Goal: Information Seeking & Learning: Learn about a topic

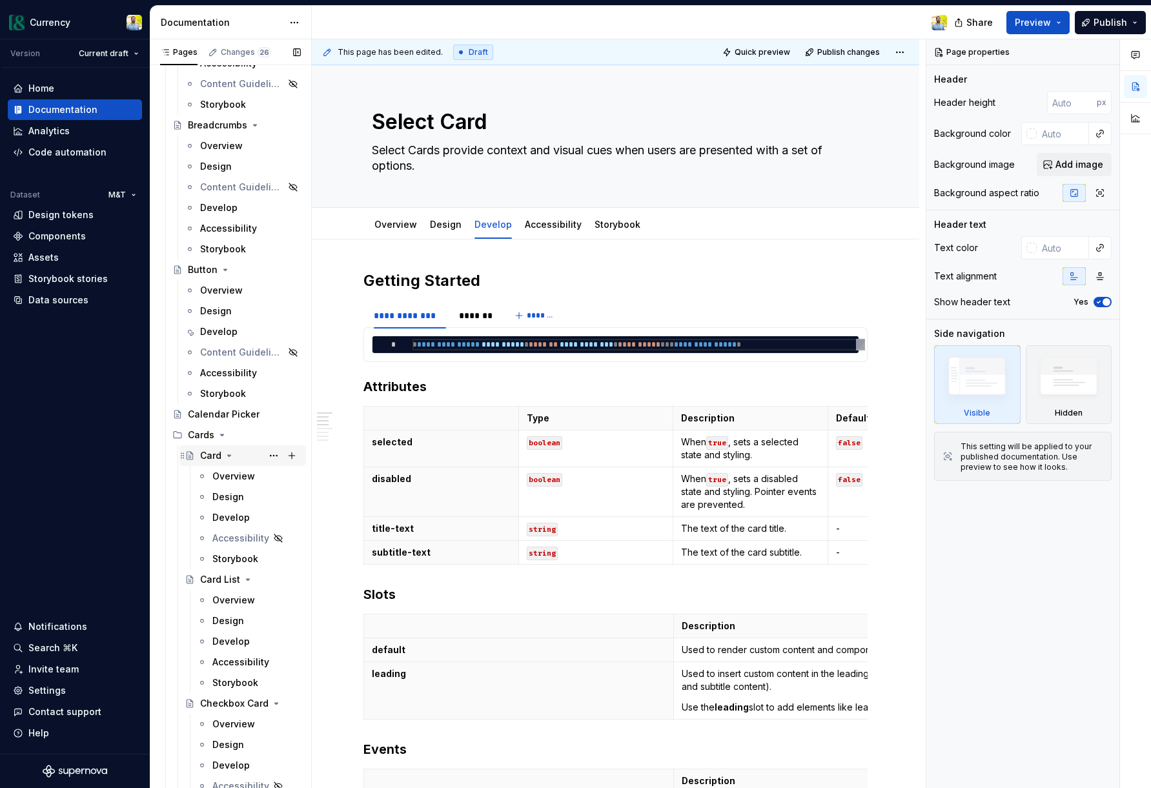
scroll to position [1509, 0]
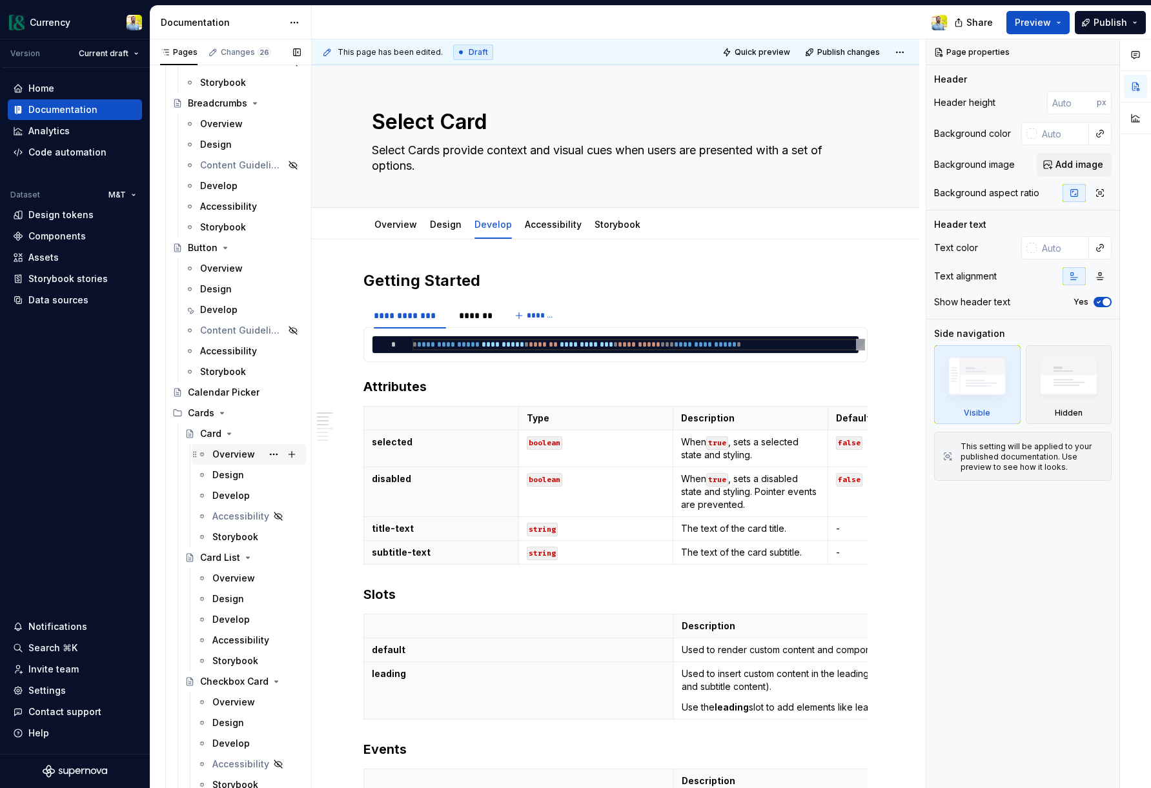
click at [239, 460] on div "Overview" at bounding box center [233, 454] width 43 height 13
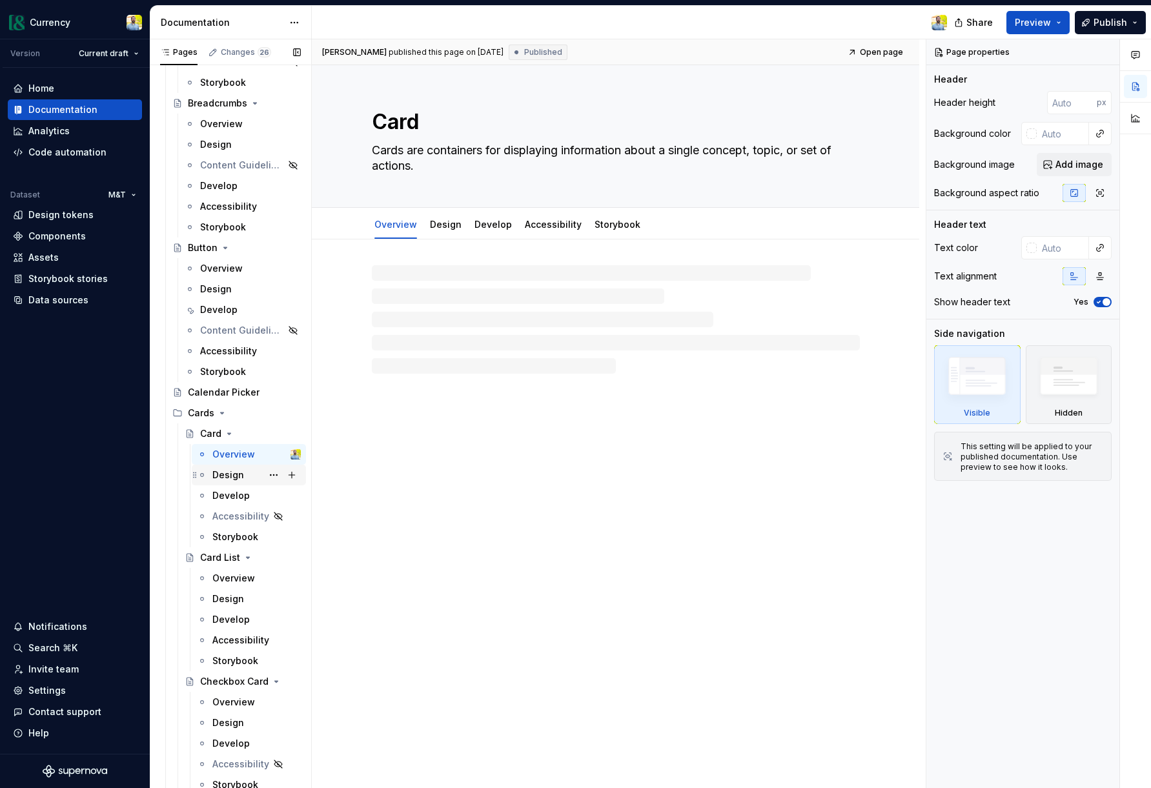
click at [235, 477] on div "Design" at bounding box center [228, 475] width 32 height 13
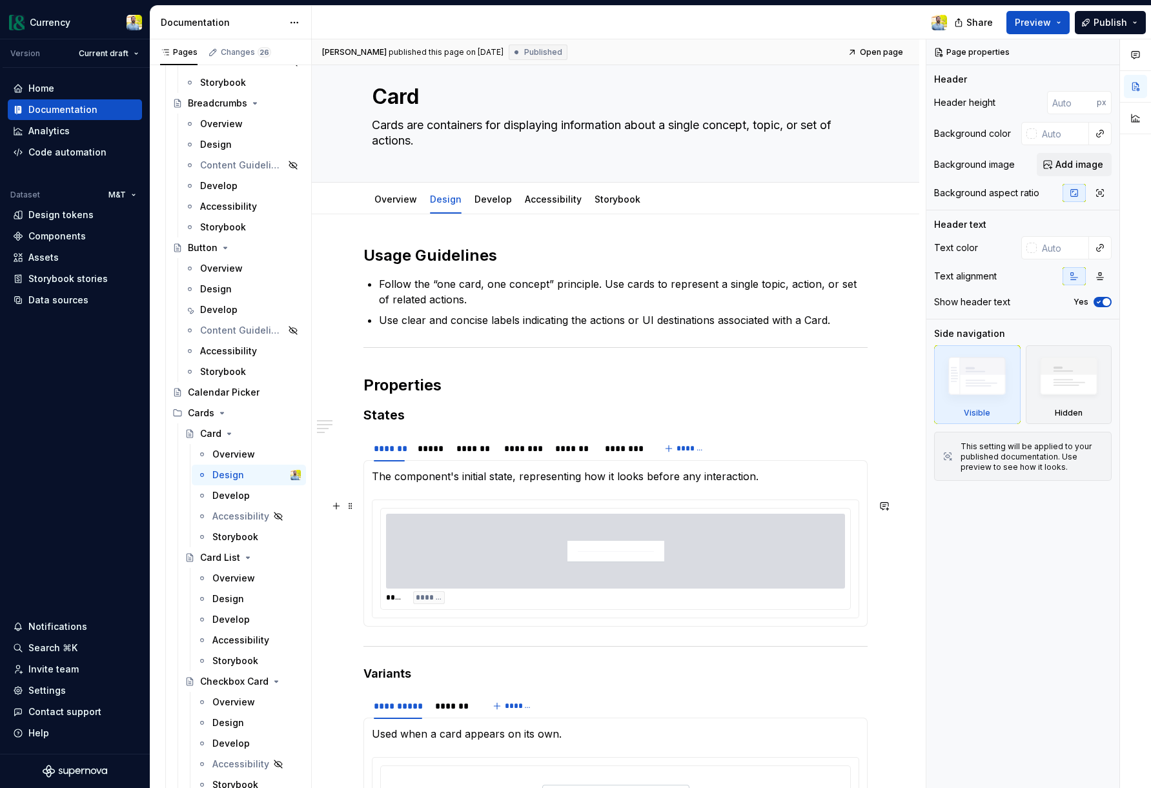
scroll to position [24, 0]
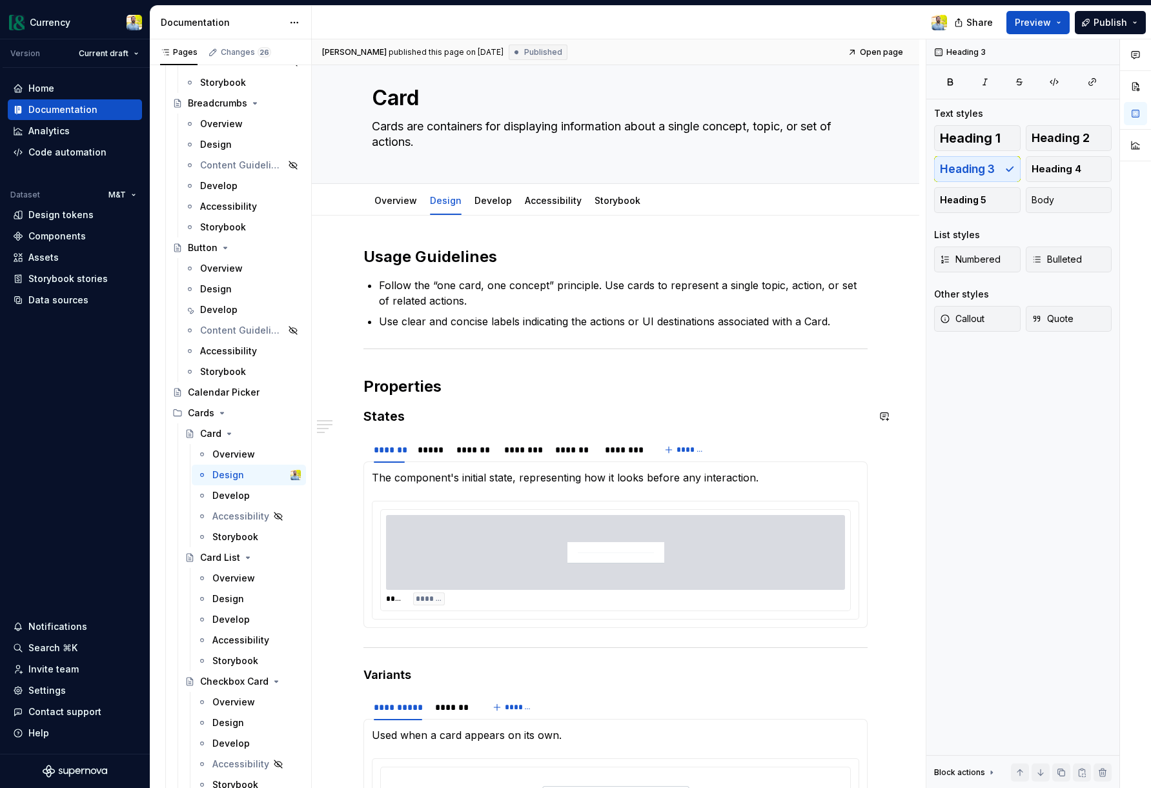
drag, startPoint x: 434, startPoint y: 429, endPoint x: 423, endPoint y: 426, distance: 11.3
click at [434, 429] on div "**********" at bounding box center [615, 582] width 504 height 670
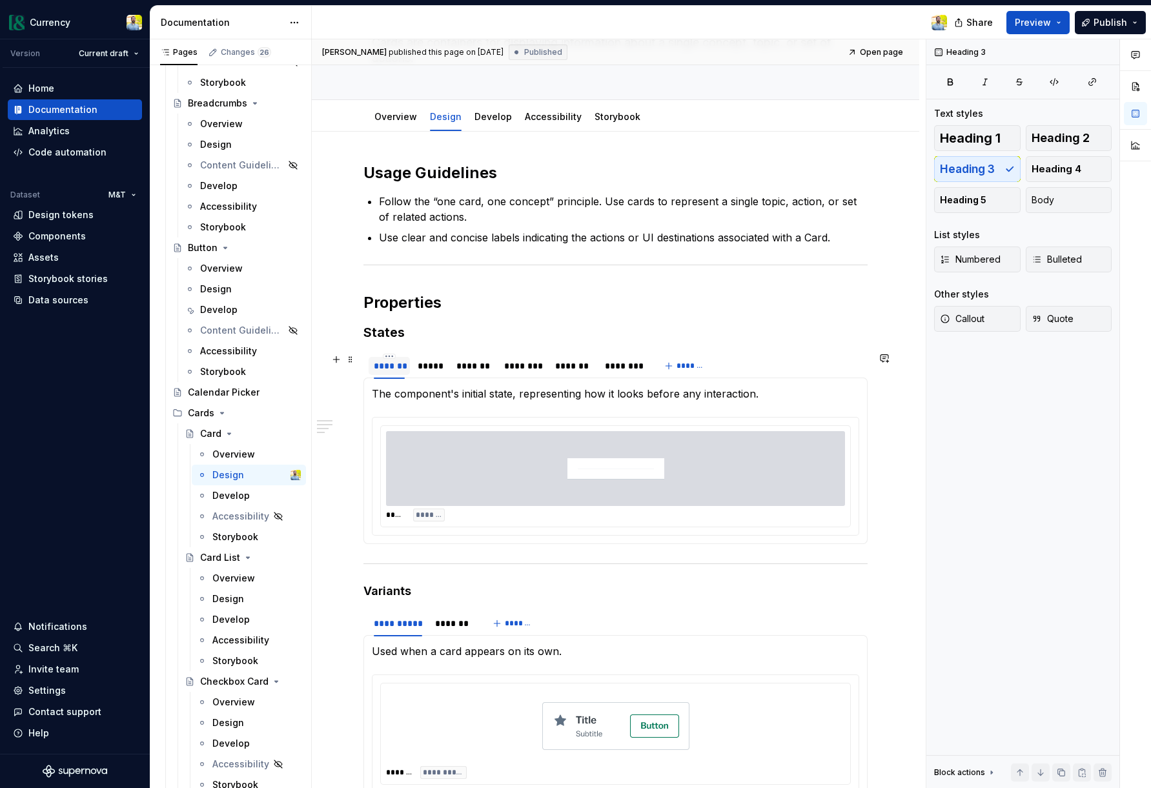
scroll to position [108, 0]
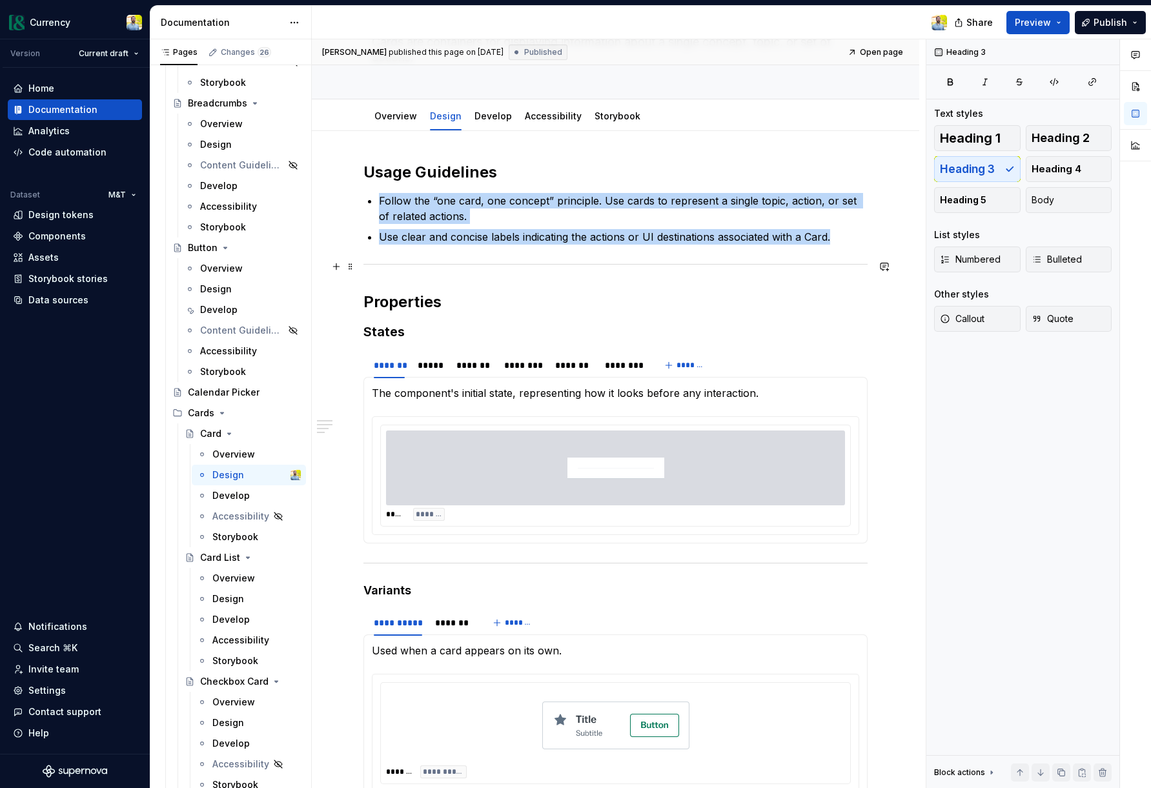
click at [383, 264] on hr at bounding box center [615, 264] width 504 height 1
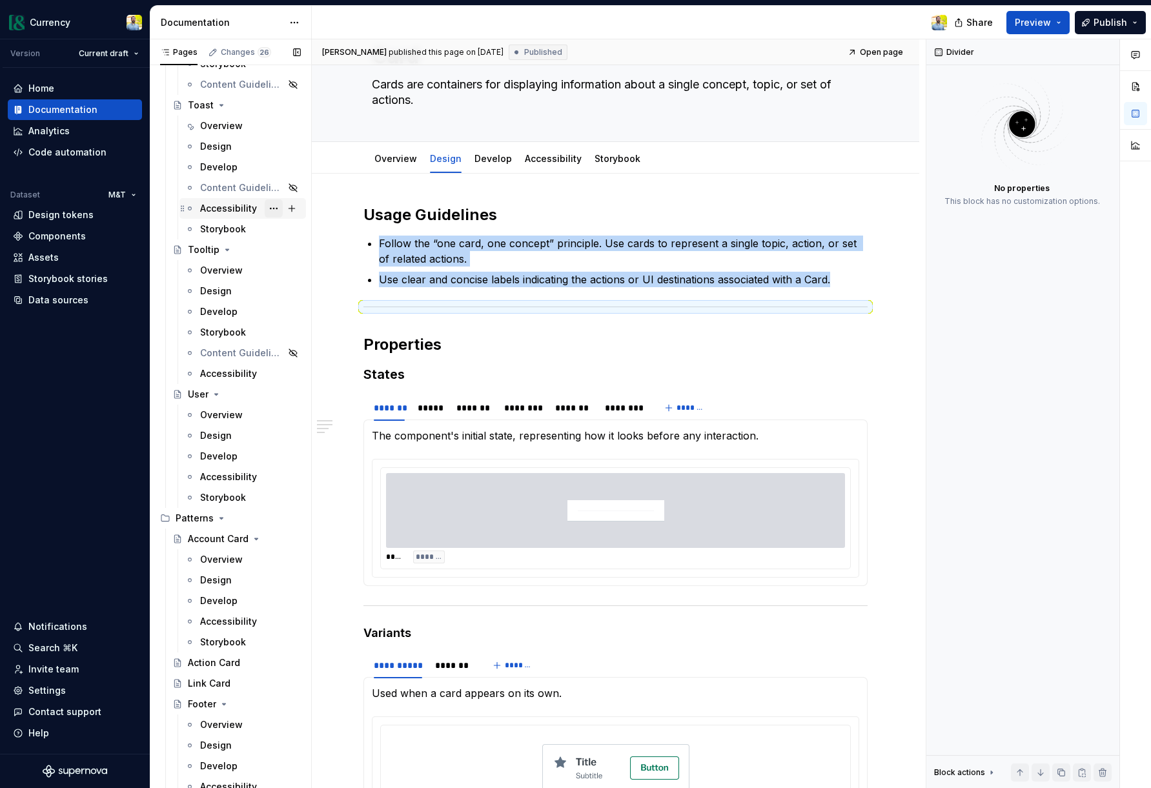
scroll to position [6476, 0]
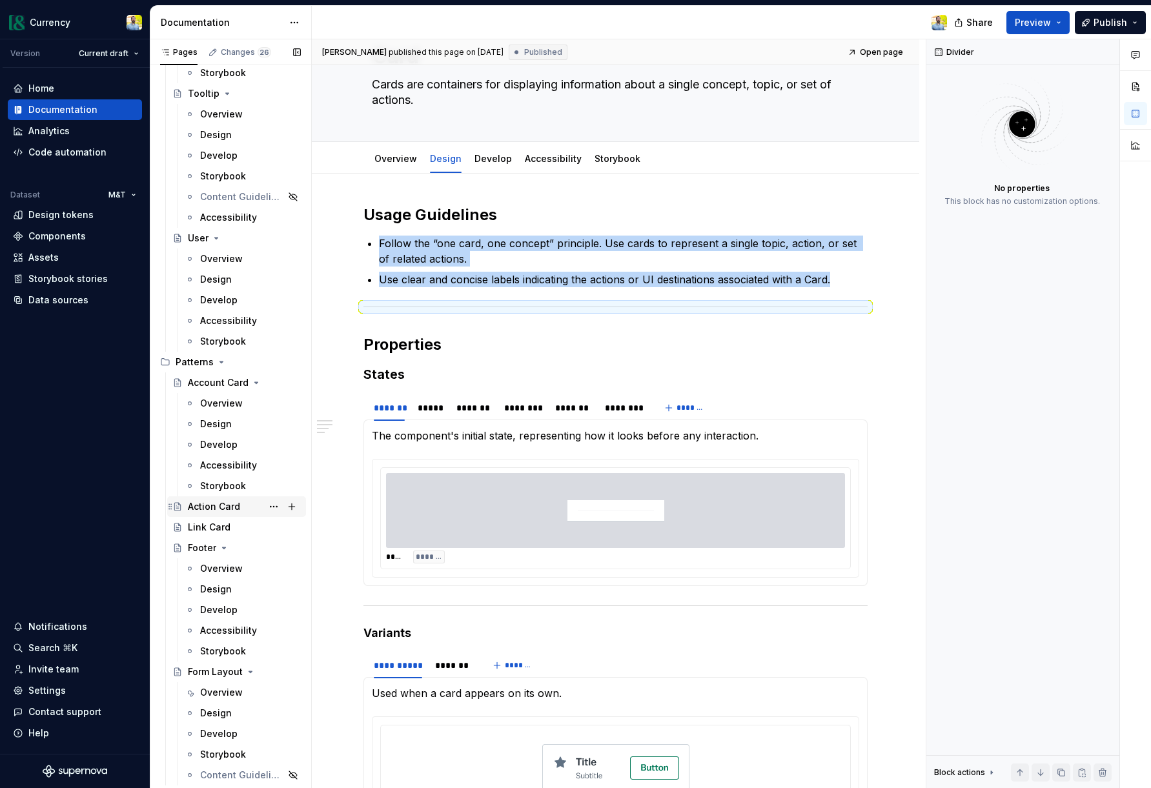
click at [214, 504] on div "Action Card" at bounding box center [214, 506] width 52 height 13
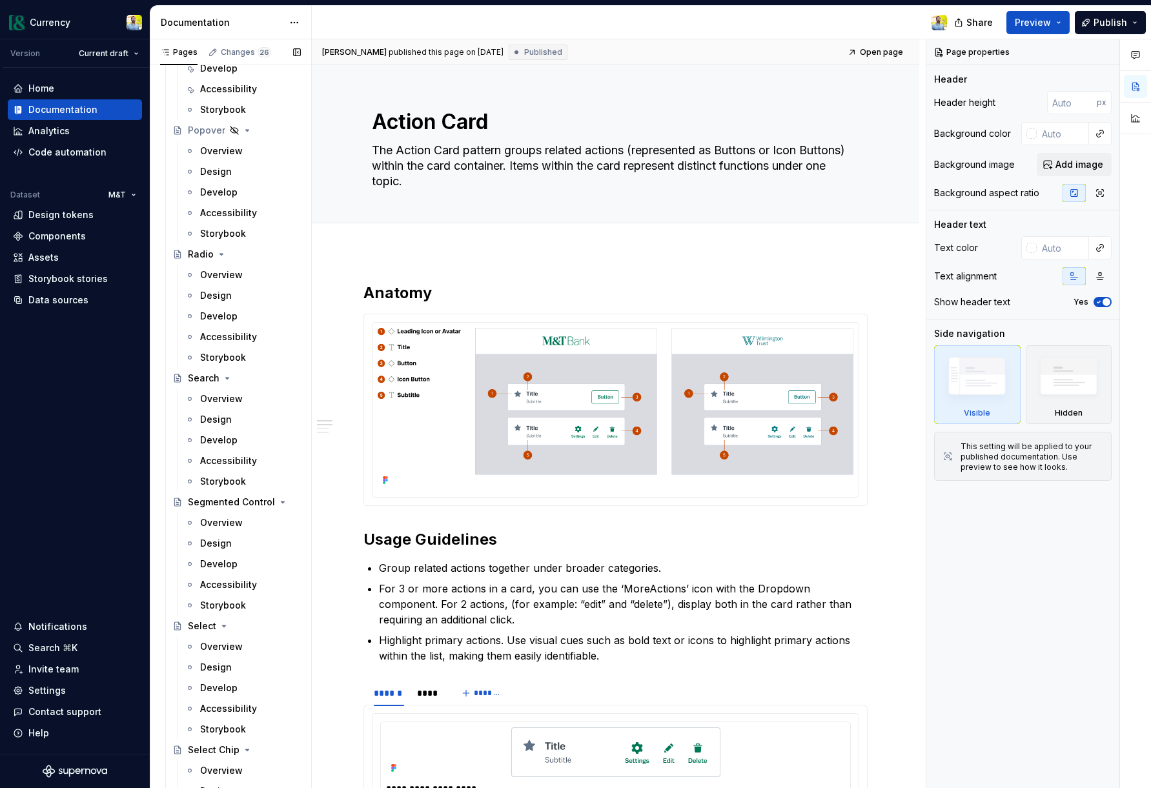
scroll to position [4589, 0]
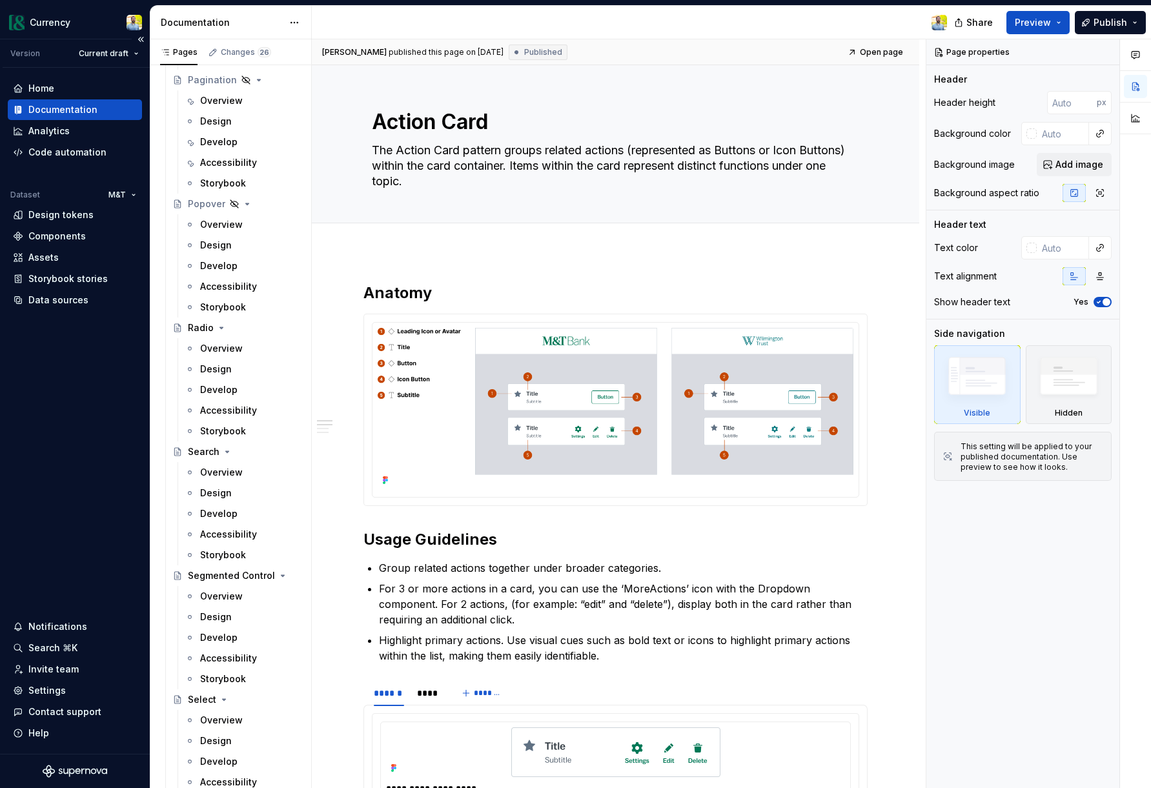
type textarea "*"
